Goal: Transaction & Acquisition: Purchase product/service

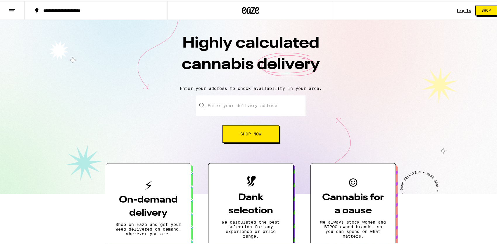
click at [461, 8] on link "Log In" at bounding box center [464, 10] width 14 height 4
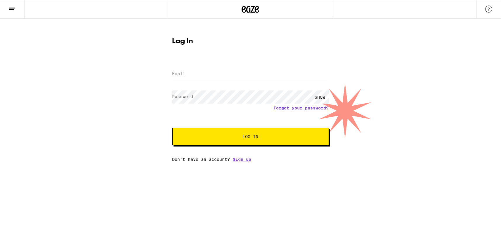
click at [179, 74] on label "Email" at bounding box center [178, 73] width 13 height 5
click at [180, 73] on label "Email" at bounding box center [178, 73] width 13 height 5
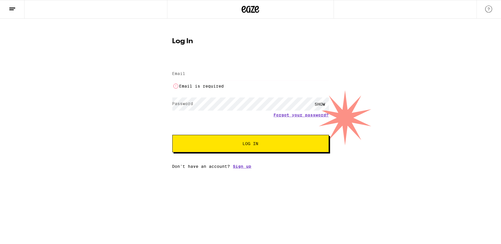
click at [194, 74] on input "Email" at bounding box center [250, 73] width 157 height 13
type input "[EMAIL_ADDRESS][DOMAIN_NAME]"
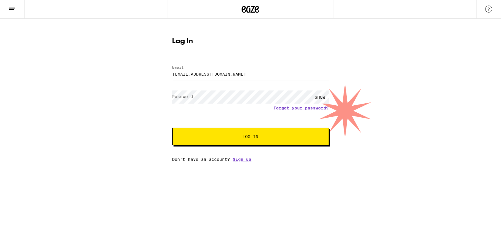
click at [189, 96] on label "Password" at bounding box center [182, 96] width 21 height 5
click at [190, 96] on label "Password" at bounding box center [182, 96] width 21 height 5
click at [172, 128] on button "Log In" at bounding box center [250, 137] width 157 height 18
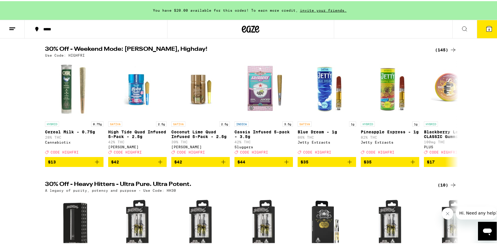
scroll to position [58, 0]
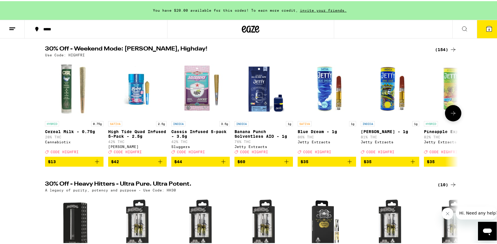
click at [134, 91] on img "Open page for High Tide Quad Infused 5-Pack - 2.5g from Jeeter" at bounding box center [137, 88] width 58 height 58
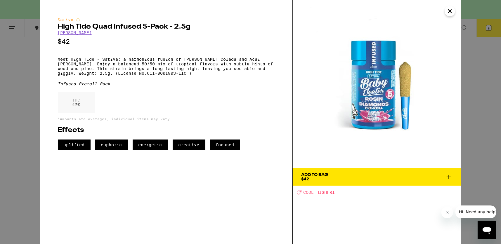
click at [449, 12] on icon "Close" at bounding box center [449, 11] width 3 height 3
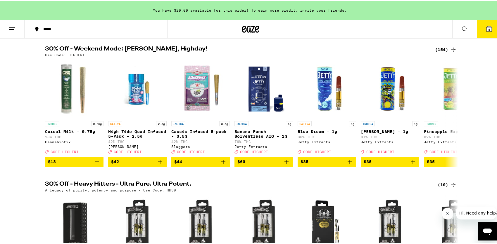
click at [449, 49] on icon at bounding box center [452, 48] width 7 height 7
click at [449, 48] on icon at bounding box center [452, 48] width 7 height 7
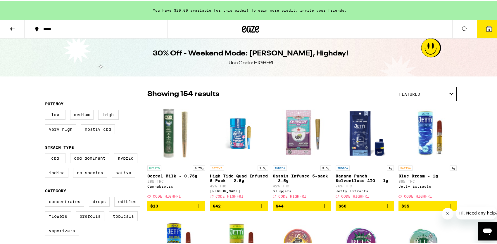
click at [450, 47] on div "30% Off - Weekend Mode: [PERSON_NAME], Highday! Use Code: HIGHFRI" at bounding box center [250, 56] width 501 height 38
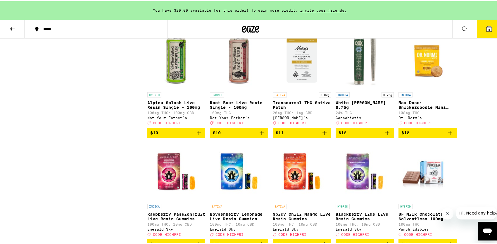
scroll to position [759, 0]
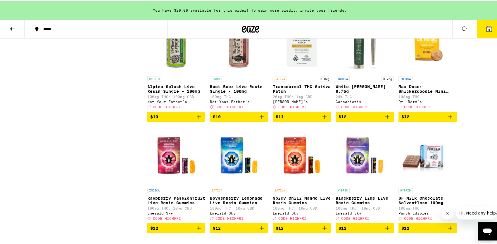
click at [260, 119] on icon "Add to bag" at bounding box center [261, 115] width 7 height 7
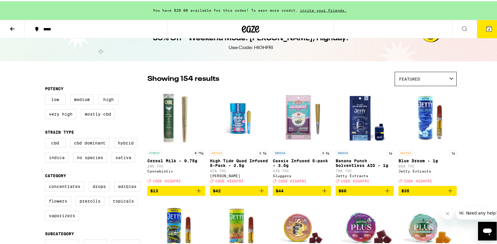
scroll to position [29, 0]
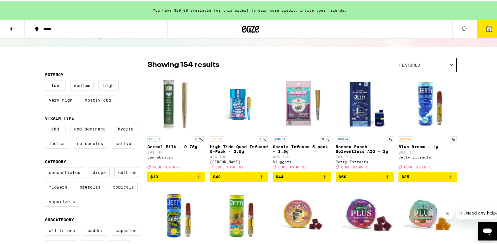
click at [63, 191] on label "Flowers" at bounding box center [58, 186] width 26 height 10
click at [46, 168] on input "Flowers" at bounding box center [46, 167] width 0 height 0
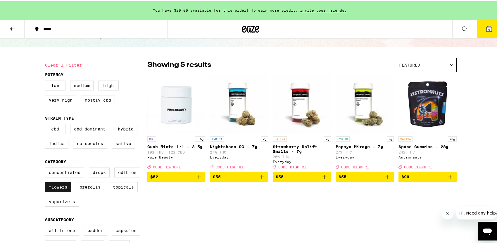
click at [61, 189] on label "Flowers" at bounding box center [58, 186] width 26 height 10
click at [46, 168] on input "Flowers" at bounding box center [46, 167] width 0 height 0
checkbox input "false"
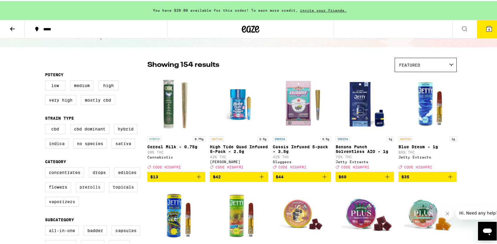
click at [84, 191] on label "Prerolls" at bounding box center [90, 186] width 29 height 10
click at [46, 168] on input "Prerolls" at bounding box center [46, 167] width 0 height 0
checkbox input "true"
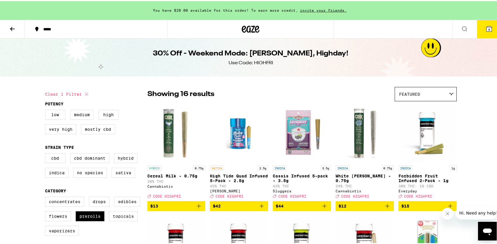
click at [11, 27] on icon at bounding box center [12, 27] width 7 height 7
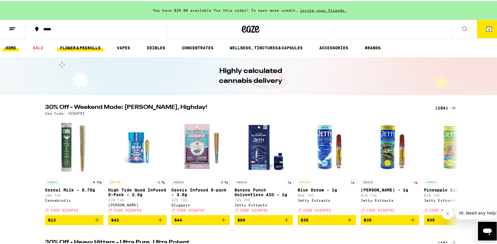
click at [74, 45] on link "FLOWER & PREROLLS" at bounding box center [80, 46] width 46 height 7
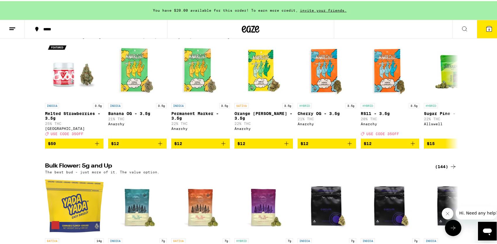
scroll to position [37, 0]
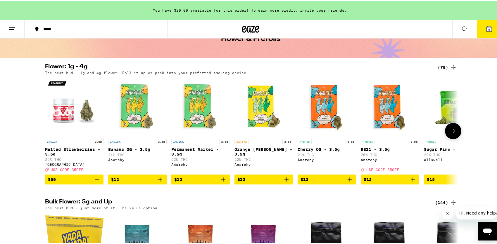
click at [453, 133] on icon at bounding box center [452, 129] width 7 height 7
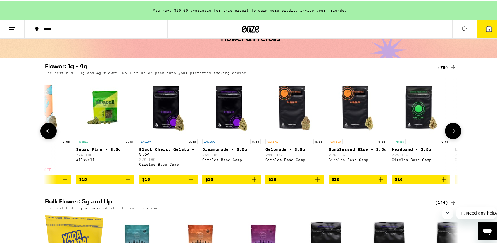
click at [453, 133] on icon at bounding box center [452, 129] width 7 height 7
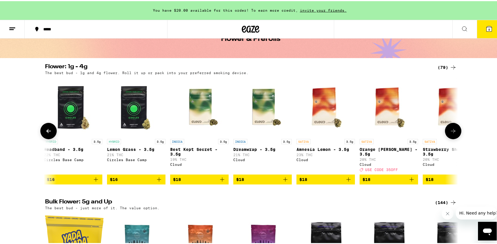
click at [453, 133] on icon at bounding box center [452, 129] width 7 height 7
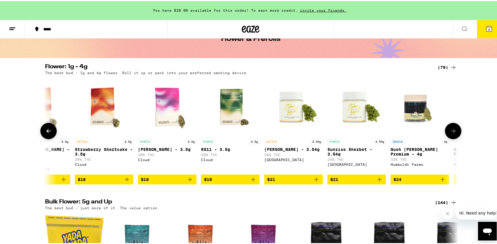
click at [453, 133] on icon at bounding box center [452, 129] width 7 height 7
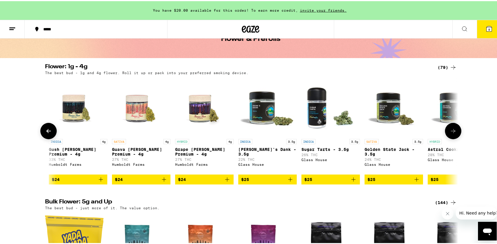
scroll to position [0, 1390]
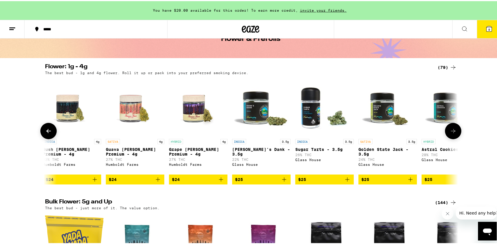
click at [48, 129] on icon at bounding box center [48, 129] width 7 height 7
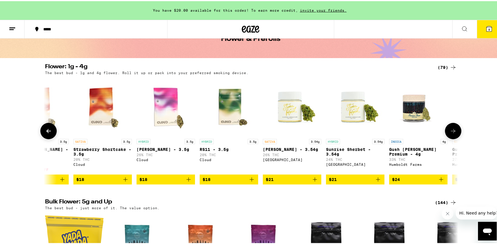
scroll to position [0, 1043]
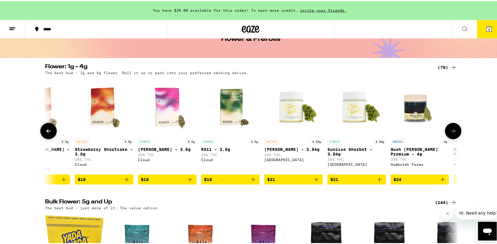
click at [452, 132] on icon at bounding box center [452, 129] width 7 height 7
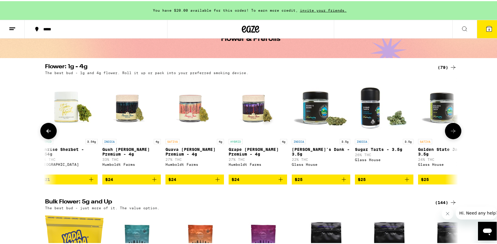
scroll to position [0, 1390]
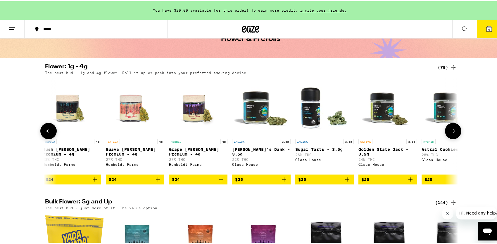
click at [452, 132] on icon at bounding box center [452, 129] width 7 height 7
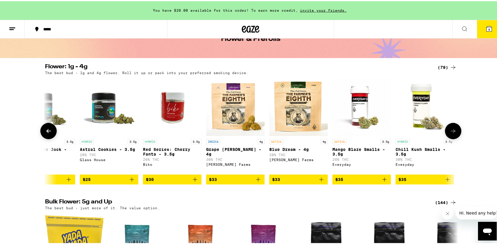
scroll to position [0, 1738]
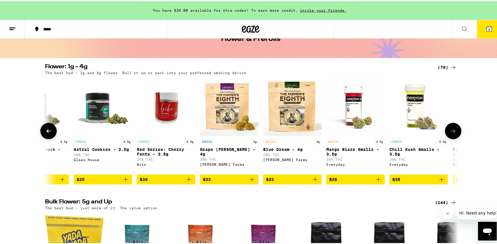
click at [452, 132] on icon at bounding box center [452, 129] width 7 height 7
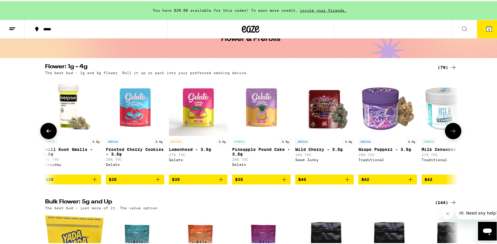
scroll to position [0, 2086]
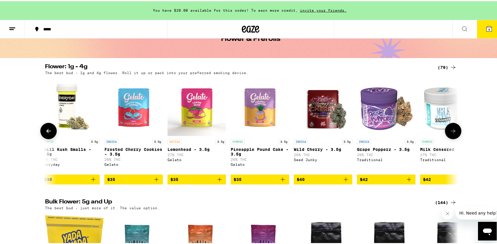
click at [452, 132] on icon at bounding box center [452, 130] width 5 height 4
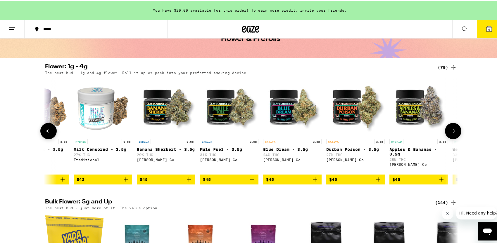
scroll to position [0, 2433]
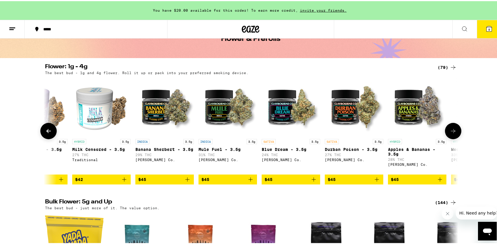
click at [452, 132] on icon at bounding box center [452, 130] width 5 height 4
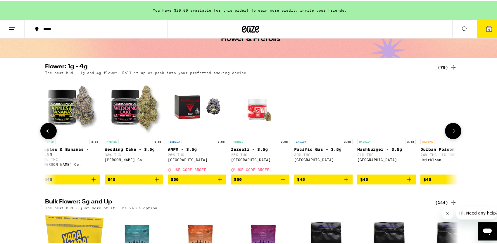
scroll to position [0, 2781]
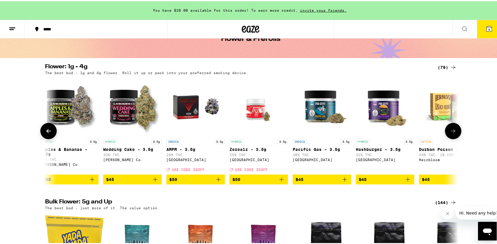
click at [452, 132] on icon at bounding box center [452, 130] width 5 height 4
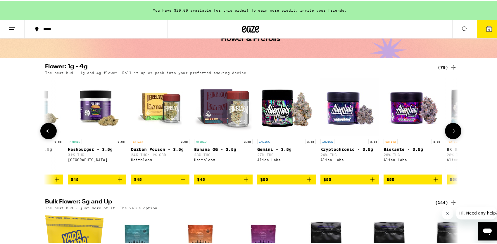
scroll to position [0, 3128]
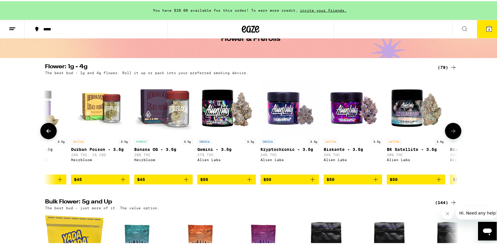
click at [452, 132] on icon at bounding box center [452, 130] width 5 height 4
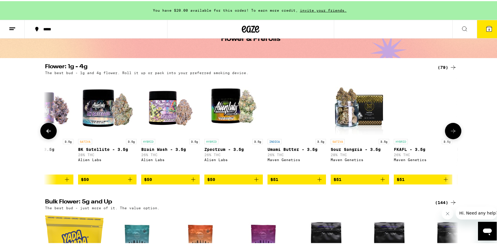
scroll to position [0, 3476]
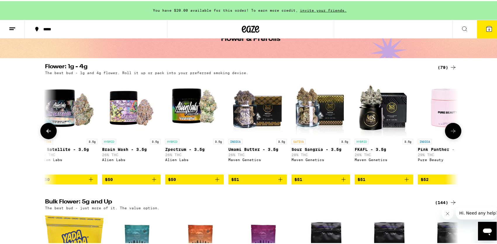
click at [452, 132] on icon at bounding box center [452, 130] width 5 height 4
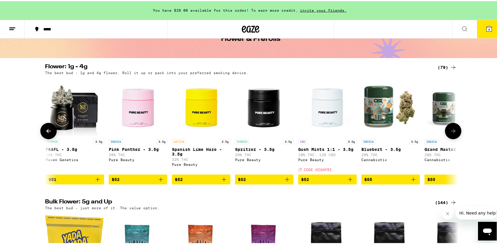
scroll to position [0, 3824]
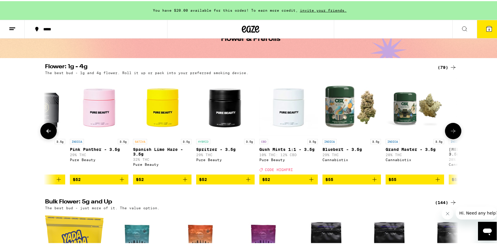
click at [452, 132] on icon at bounding box center [452, 130] width 5 height 4
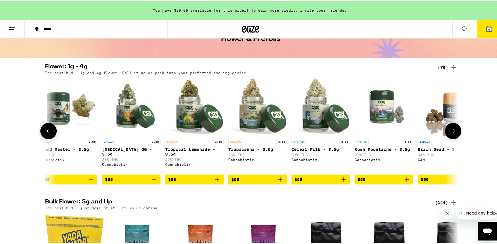
scroll to position [0, 4171]
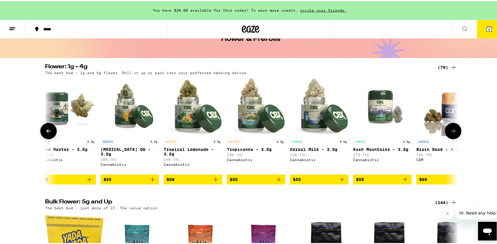
click at [452, 132] on icon at bounding box center [452, 130] width 5 height 4
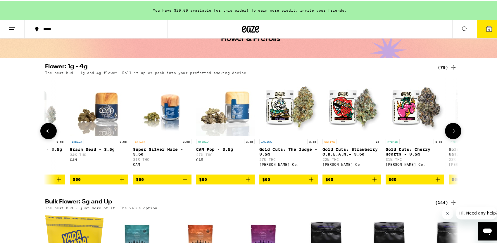
scroll to position [0, 4519]
